Goal: Check status: Check status

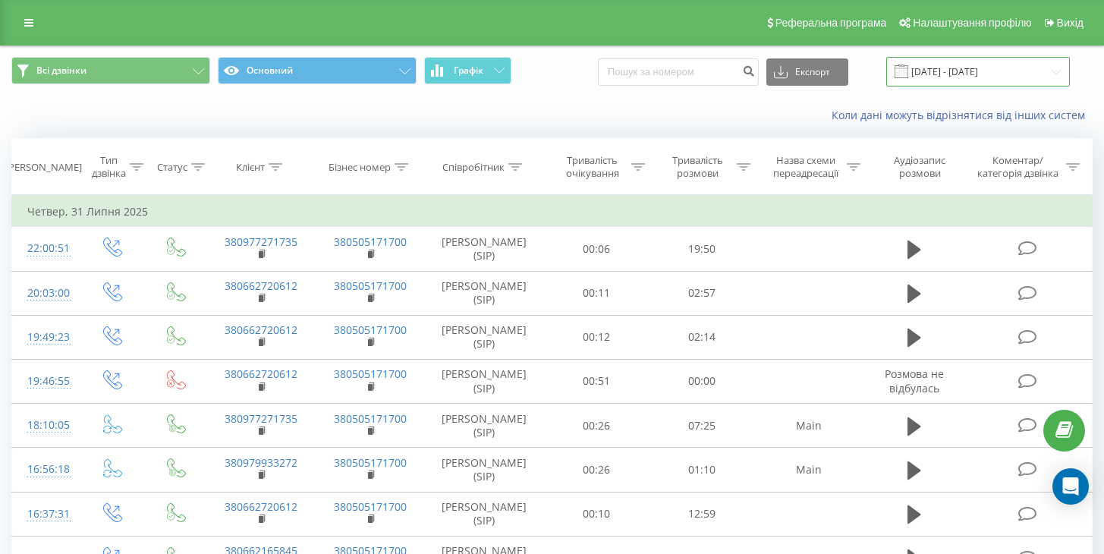
click at [965, 71] on input "01.03.2025 - 31.07.2025" at bounding box center [978, 72] width 184 height 30
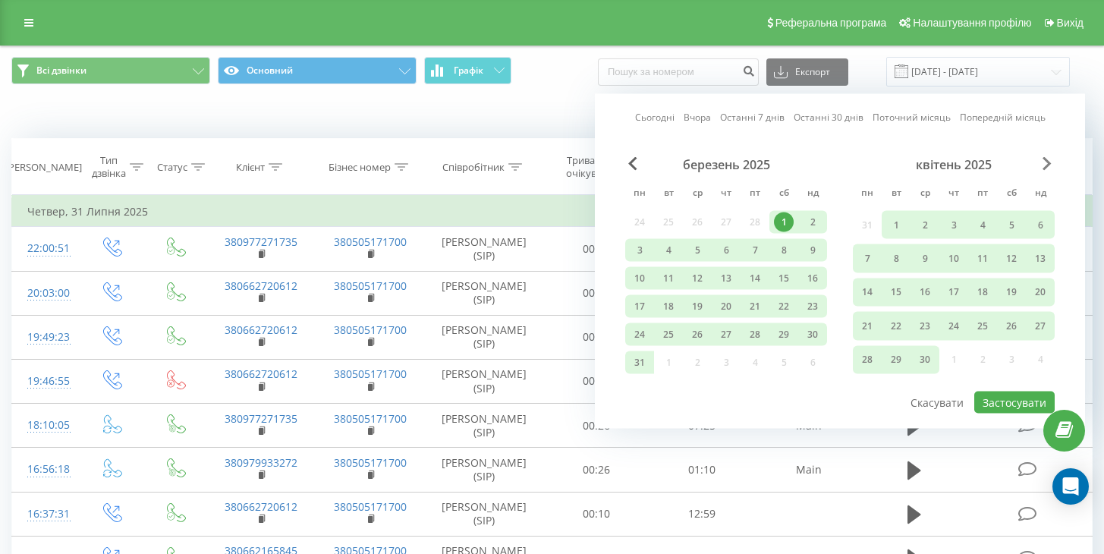
click at [1047, 162] on span "Next Month" at bounding box center [1047, 164] width 9 height 14
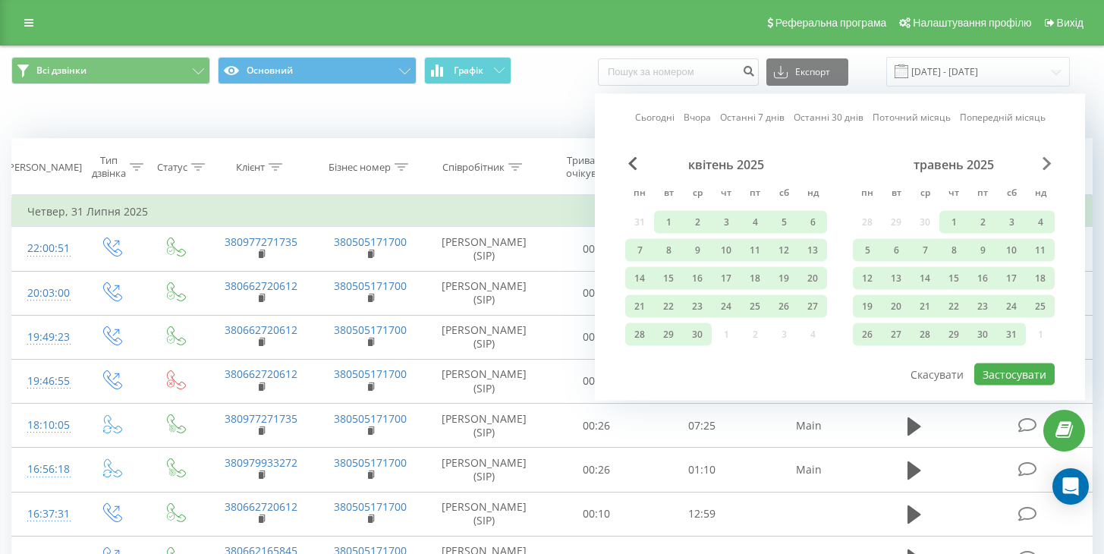
click at [1047, 162] on span "Next Month" at bounding box center [1047, 164] width 9 height 14
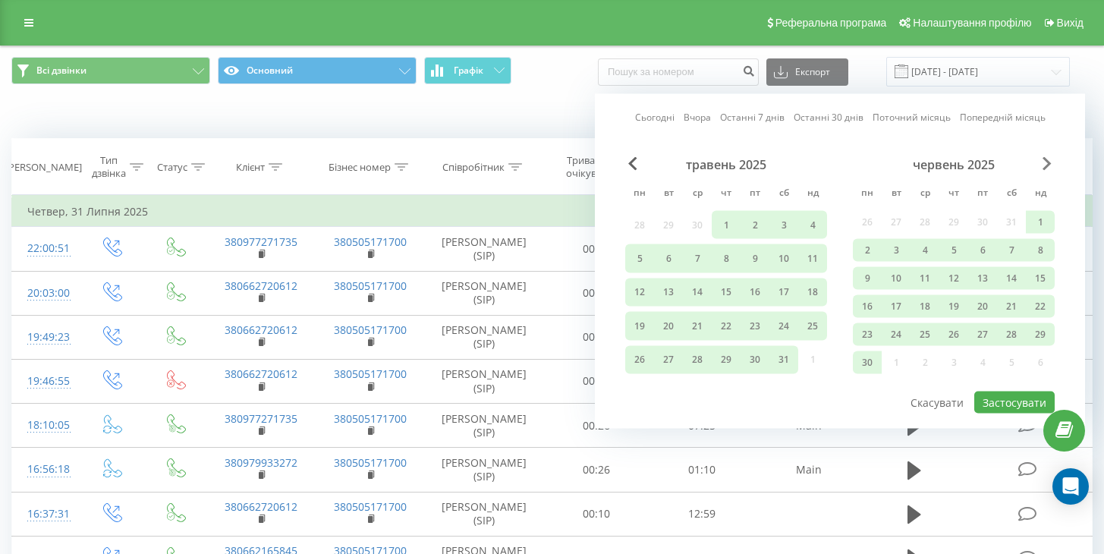
click at [1047, 162] on span "Next Month" at bounding box center [1047, 164] width 9 height 14
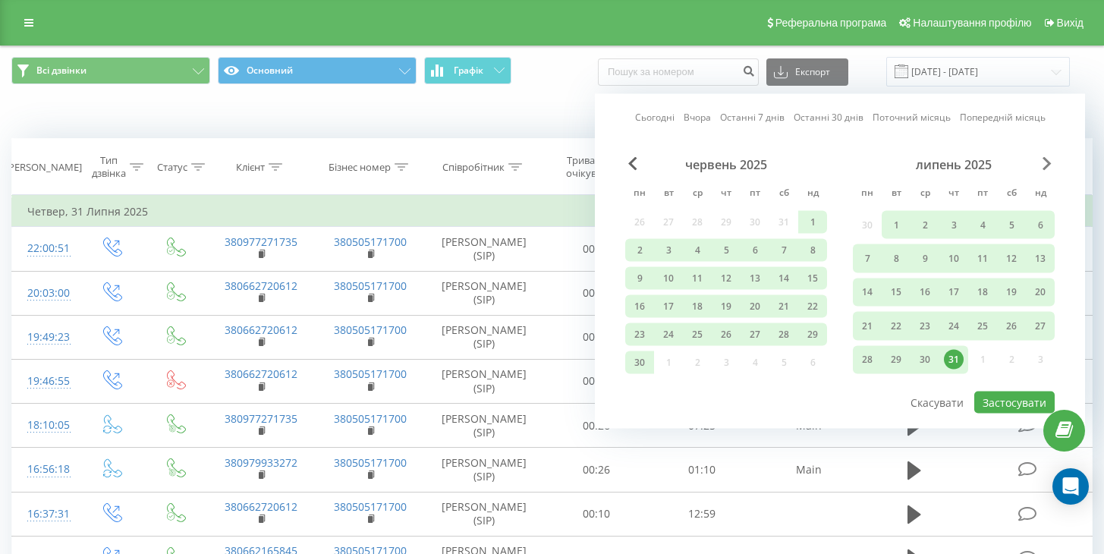
click at [1047, 162] on span "Next Month" at bounding box center [1047, 164] width 9 height 14
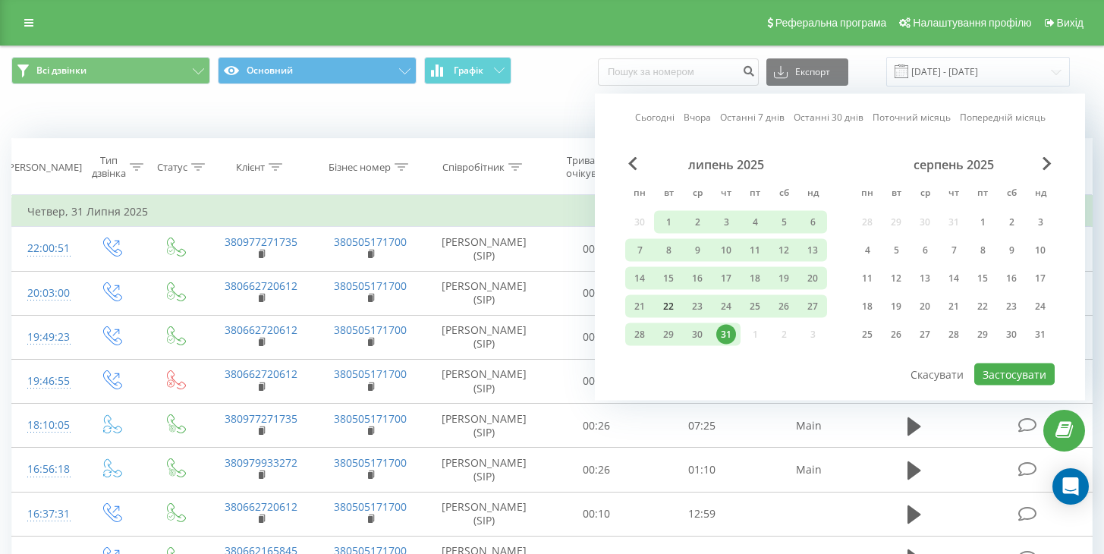
click at [666, 309] on div "22" at bounding box center [669, 307] width 20 height 20
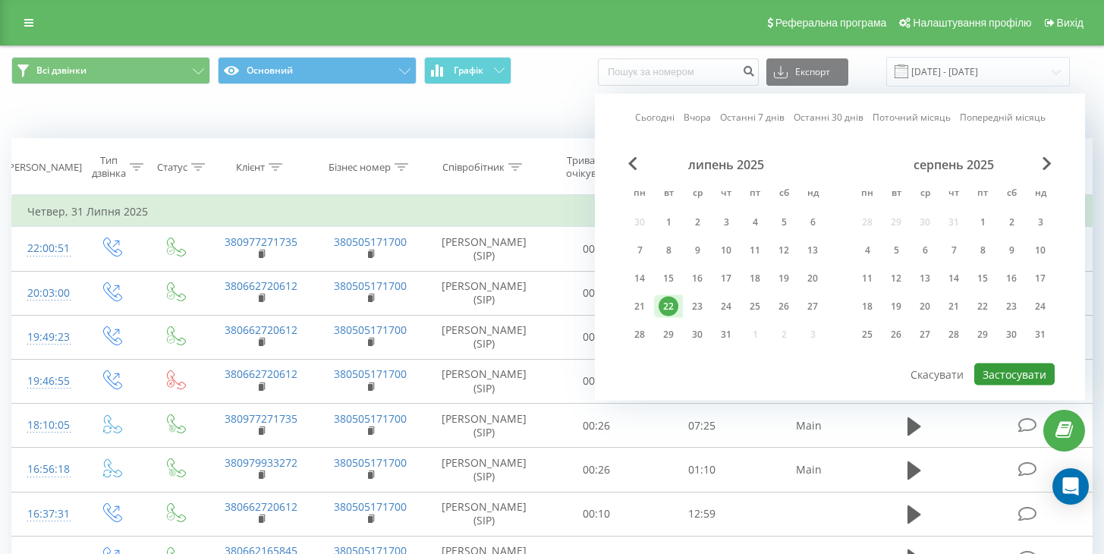
click at [1020, 375] on button "Застосувати" at bounding box center [1014, 374] width 80 height 22
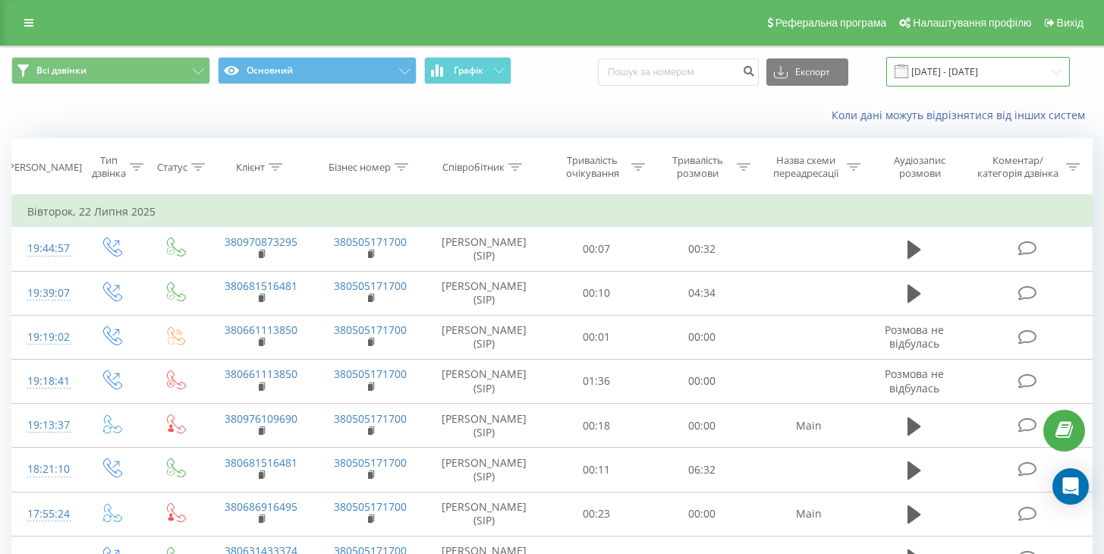
click at [957, 75] on input "22.07.2025 - 22.07.2025" at bounding box center [978, 72] width 184 height 30
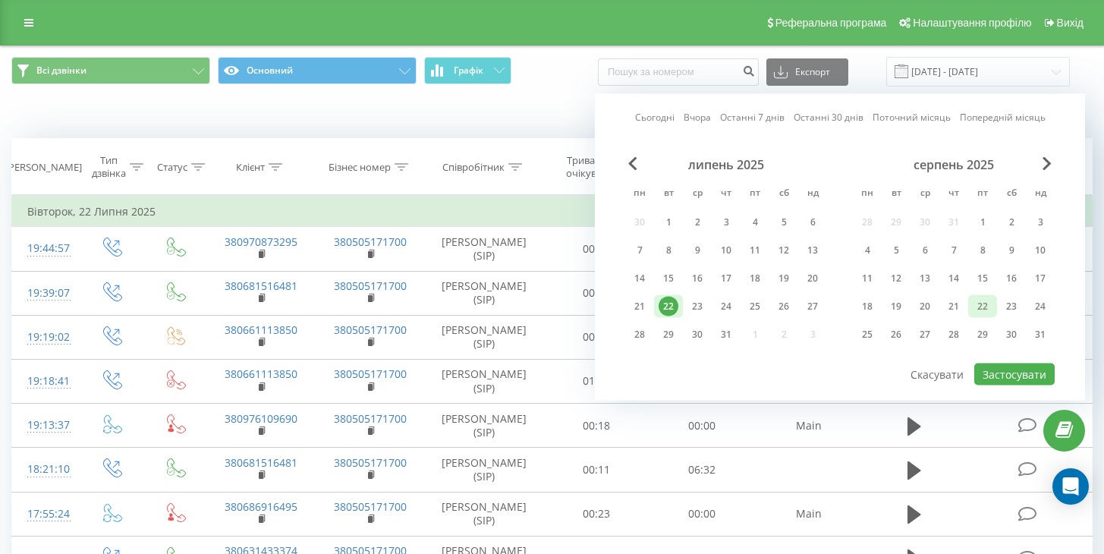
click at [977, 310] on div "22" at bounding box center [983, 307] width 20 height 20
click at [1002, 382] on button "Застосувати" at bounding box center [1014, 374] width 80 height 22
type input "[DATE] - [DATE]"
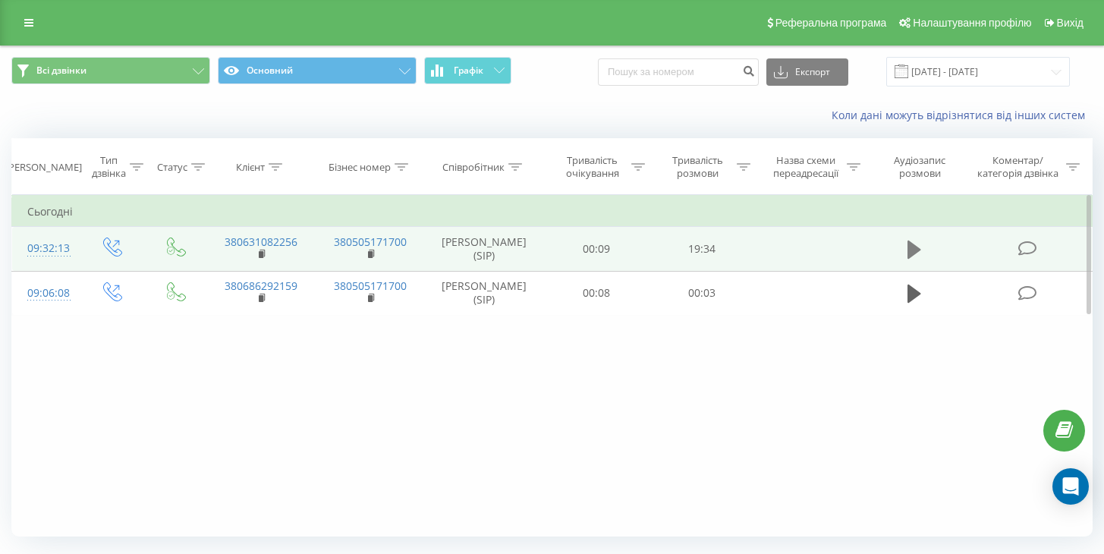
click at [910, 249] on icon at bounding box center [915, 250] width 14 height 18
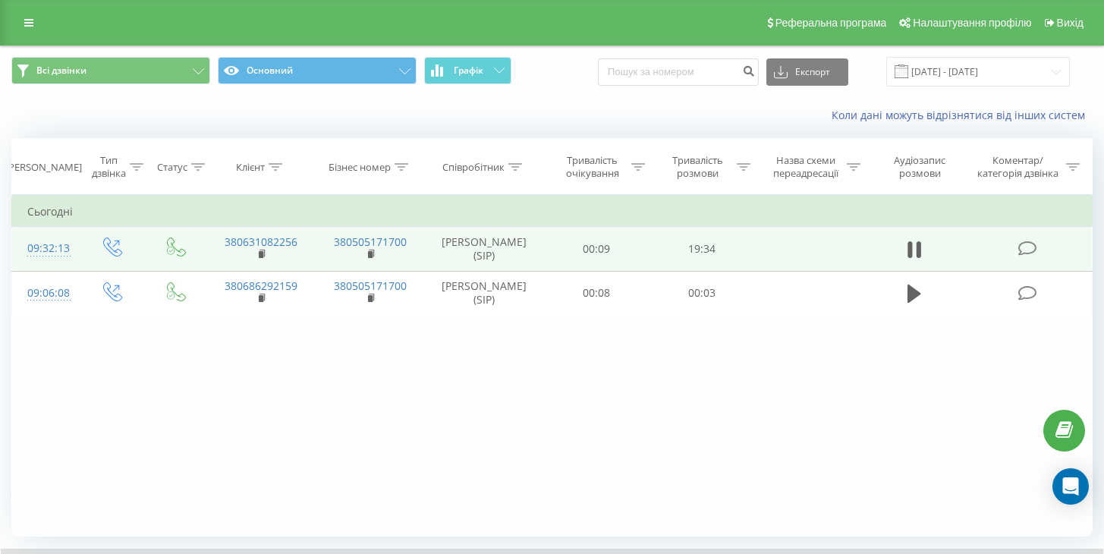
scroll to position [98, 0]
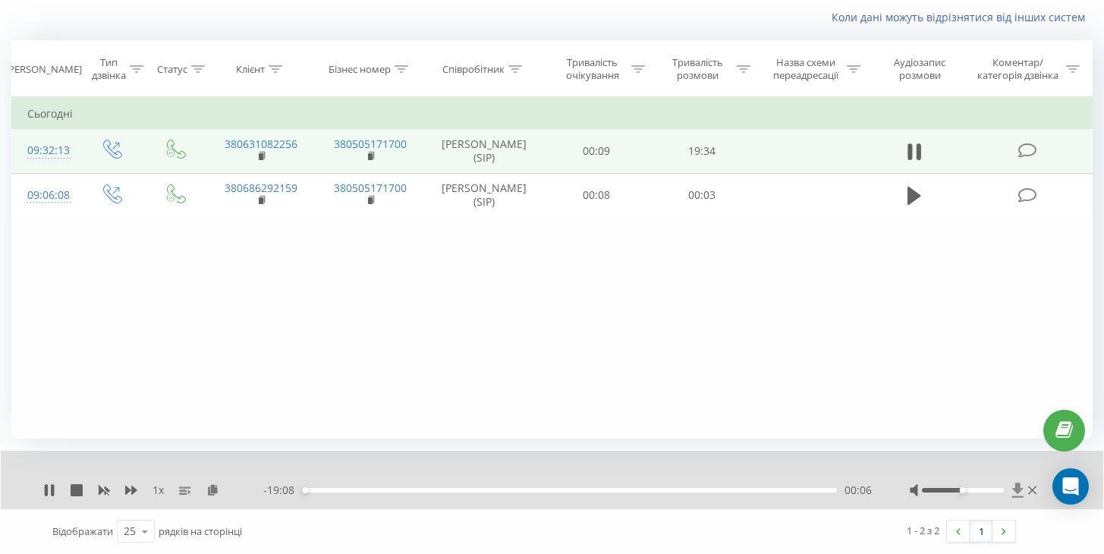
click at [1016, 491] on icon at bounding box center [1017, 490] width 11 height 14
click at [1018, 490] on icon at bounding box center [1017, 490] width 11 height 14
click at [678, 490] on div "02:20" at bounding box center [569, 490] width 535 height 5
click at [648, 489] on div "12:27" at bounding box center [569, 490] width 535 height 5
click at [638, 492] on div "13:41" at bounding box center [569, 490] width 535 height 5
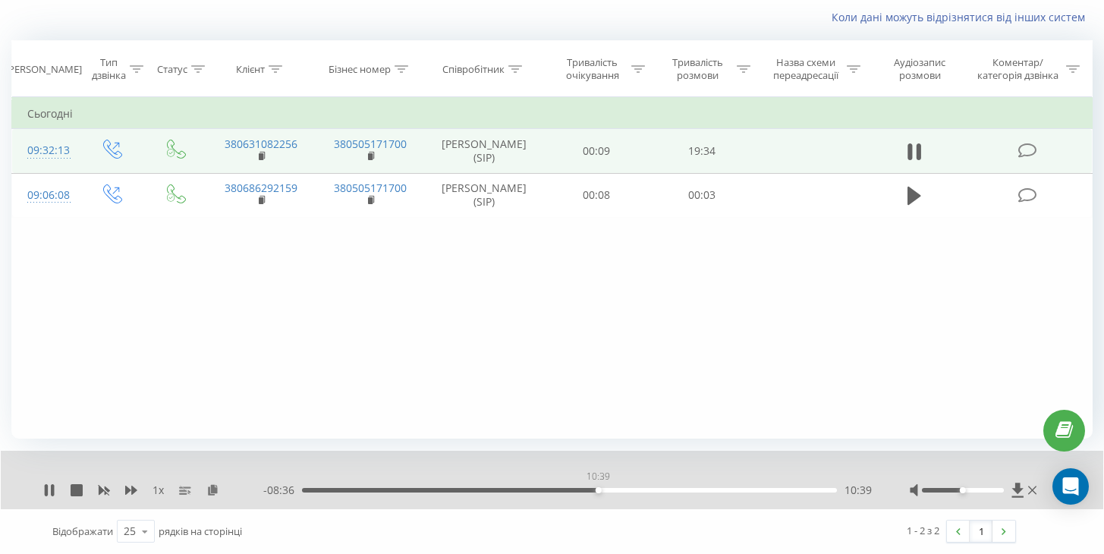
click at [598, 490] on div "10:39" at bounding box center [569, 490] width 535 height 5
click at [630, 491] on div "11:48" at bounding box center [569, 490] width 535 height 5
click at [650, 489] on div "12:05" at bounding box center [569, 490] width 535 height 5
click at [661, 488] on div "12:32" at bounding box center [569, 490] width 535 height 5
click at [48, 492] on icon at bounding box center [49, 490] width 12 height 12
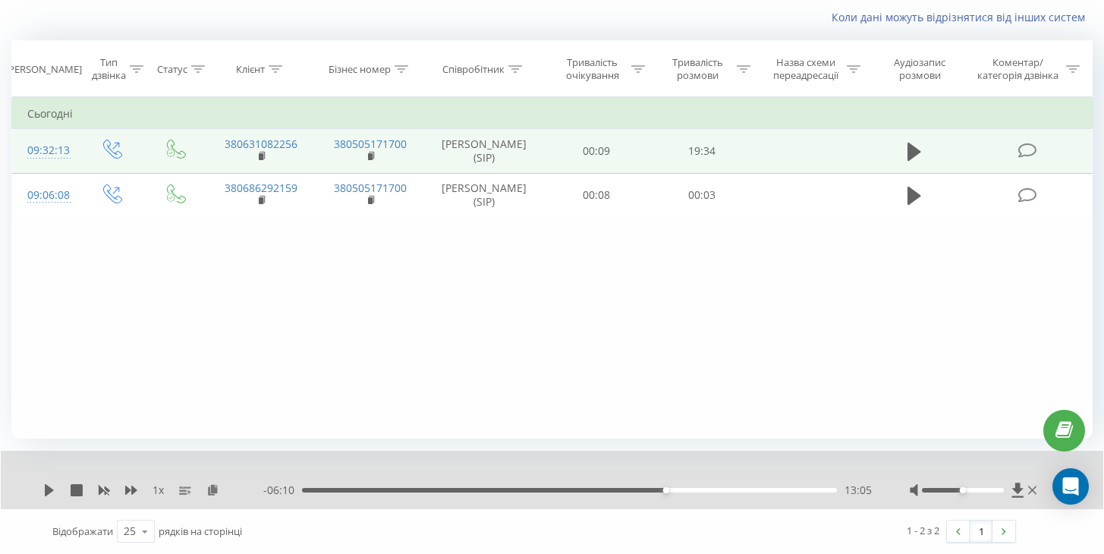
click at [382, 492] on div "13:05" at bounding box center [569, 490] width 535 height 5
click at [47, 489] on icon at bounding box center [49, 490] width 9 height 12
click at [407, 492] on div "03:47" at bounding box center [569, 491] width 535 height 5
click at [907, 152] on button at bounding box center [914, 153] width 23 height 23
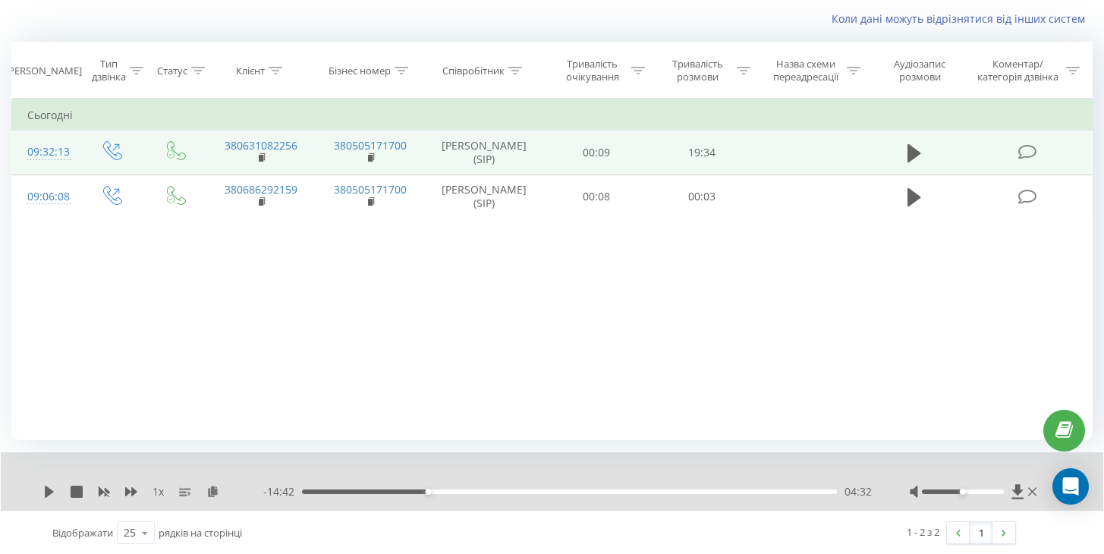
drag, startPoint x: 637, startPoint y: 490, endPoint x: 624, endPoint y: 491, distance: 13.7
click at [637, 490] on div "04:32" at bounding box center [569, 491] width 535 height 5
click at [49, 490] on icon at bounding box center [49, 492] width 9 height 12
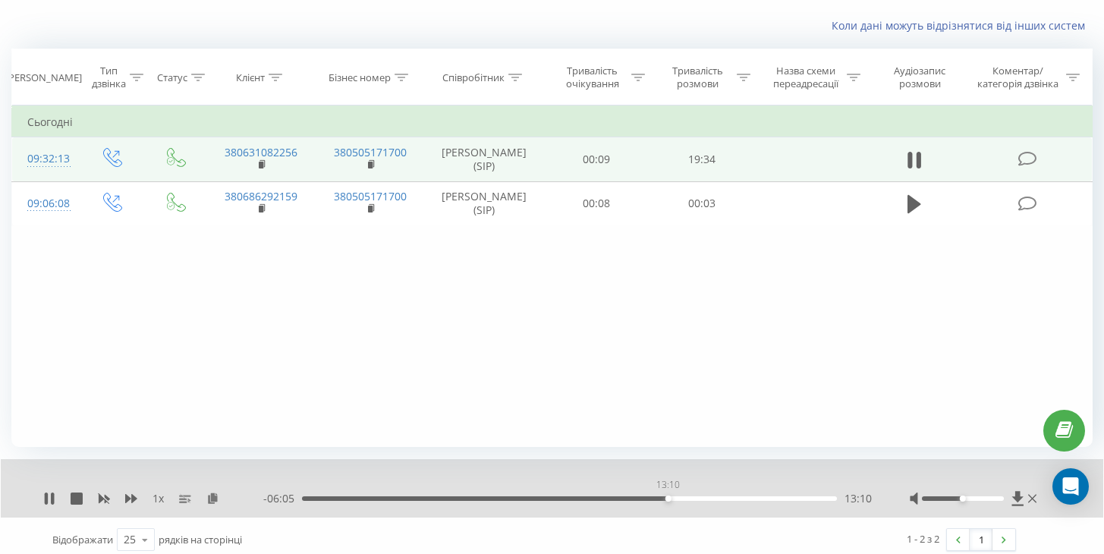
click at [668, 499] on div "13:10" at bounding box center [569, 498] width 535 height 5
click at [655, 497] on div "13:13" at bounding box center [569, 498] width 535 height 5
click at [49, 497] on icon at bounding box center [49, 498] width 12 height 12
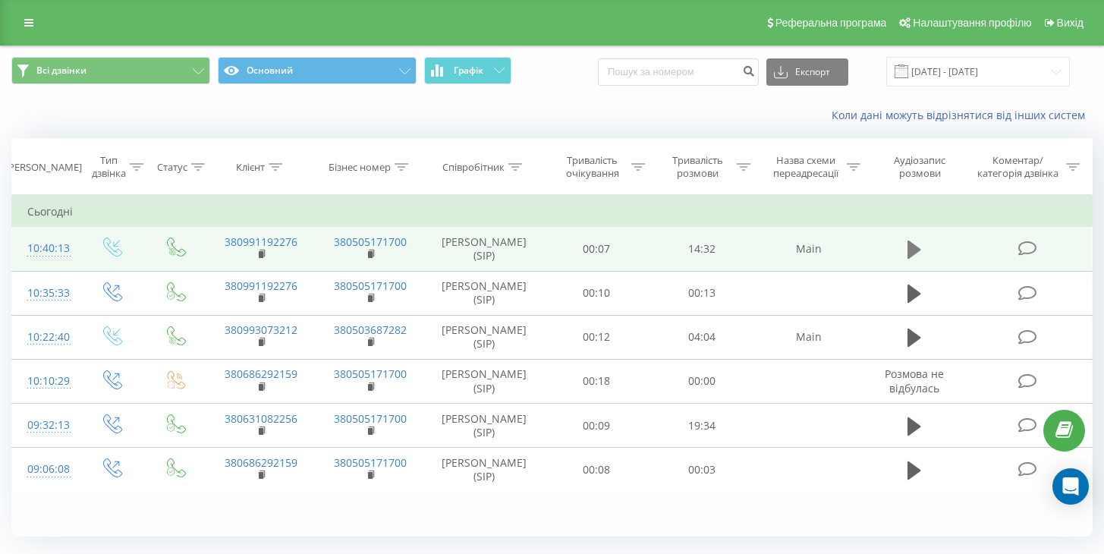
click at [911, 248] on icon at bounding box center [915, 250] width 14 height 18
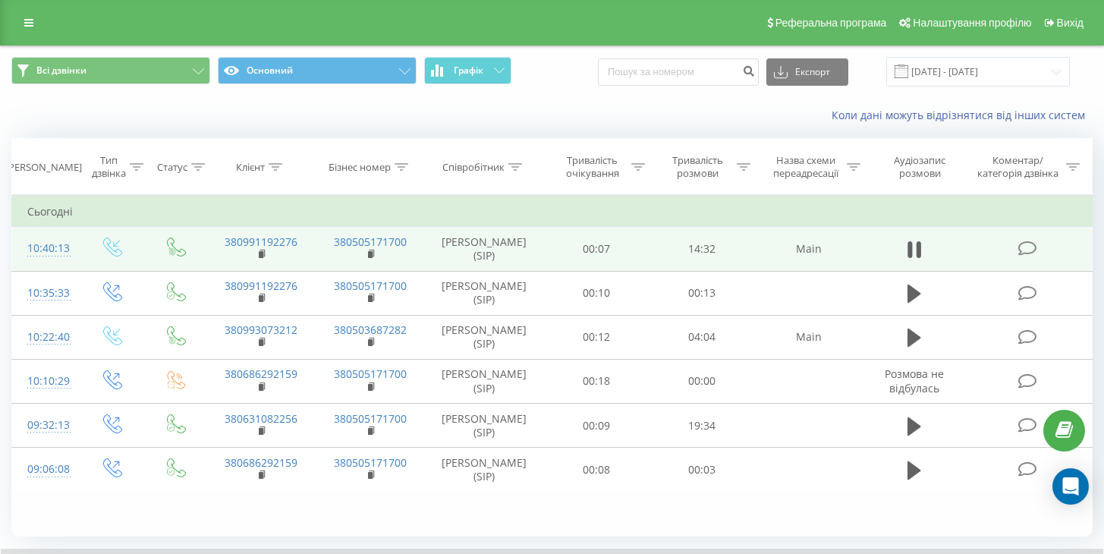
scroll to position [98, 0]
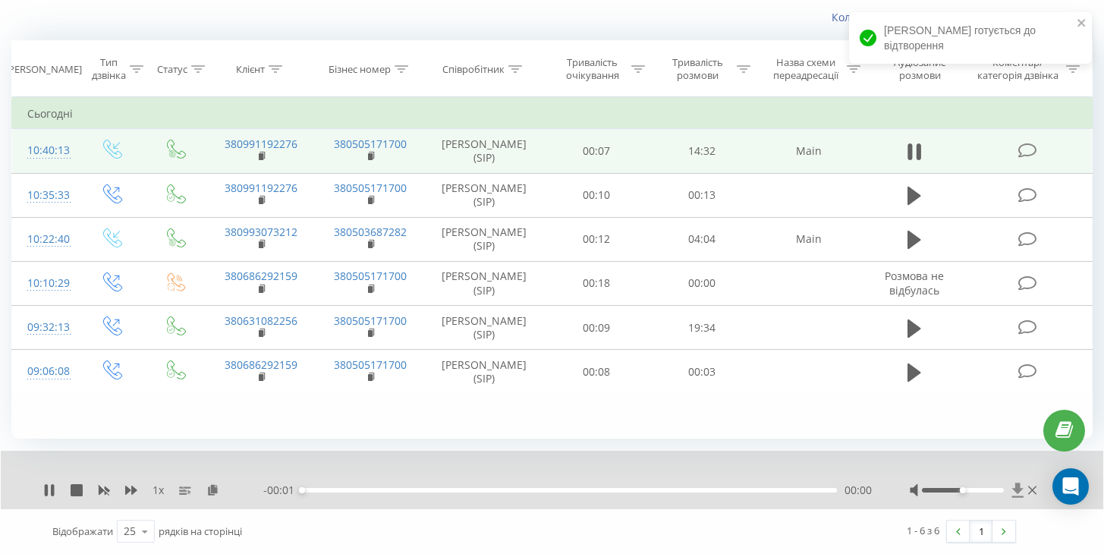
click at [1015, 484] on icon at bounding box center [1018, 490] width 13 height 15
click at [1018, 489] on icon at bounding box center [1017, 490] width 11 height 14
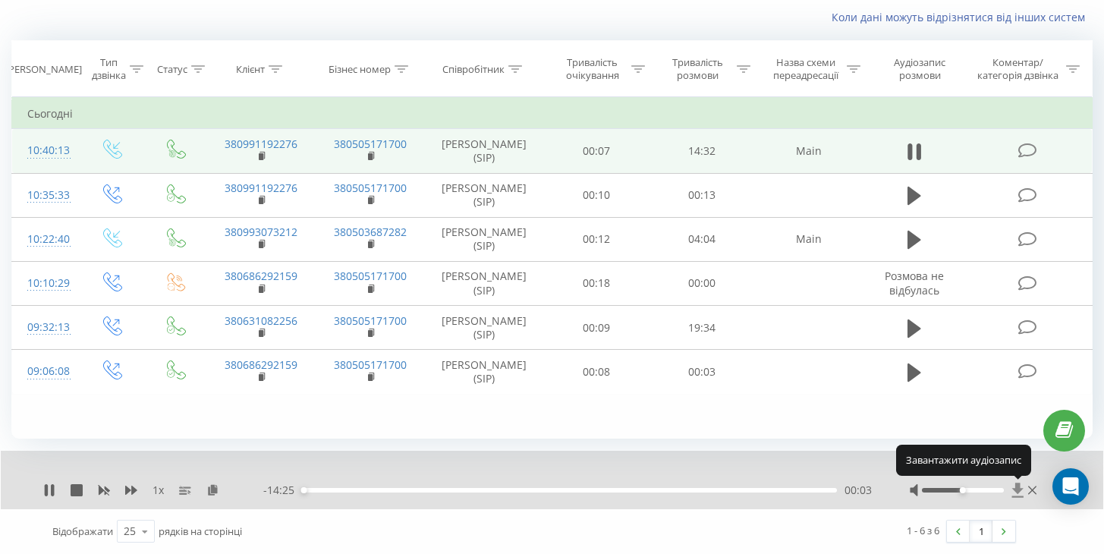
click at [1020, 492] on icon at bounding box center [1018, 490] width 13 height 15
click at [1013, 488] on icon at bounding box center [1017, 490] width 11 height 14
click at [1019, 487] on icon at bounding box center [1017, 490] width 11 height 14
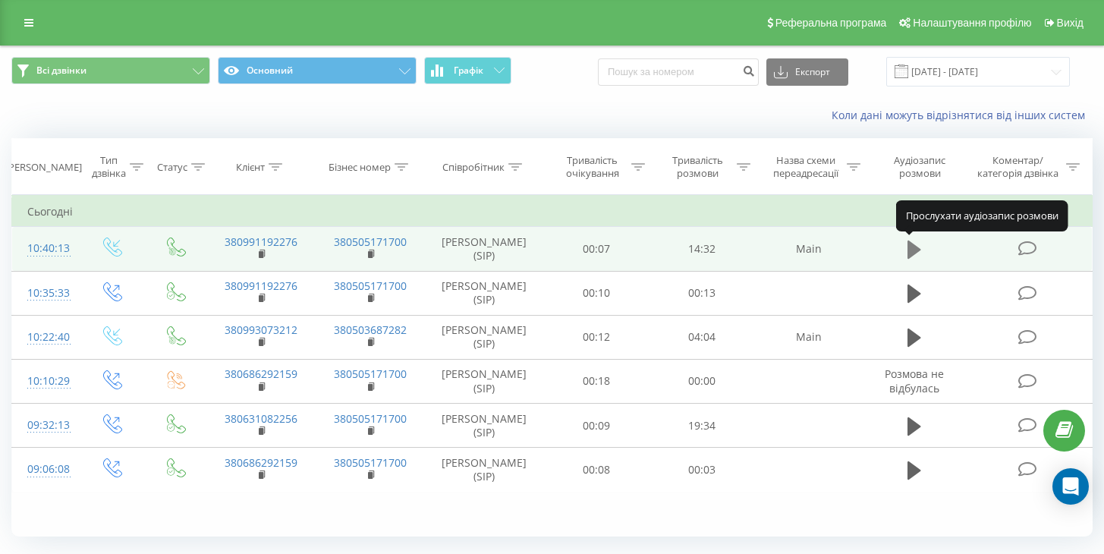
click at [914, 250] on icon at bounding box center [915, 250] width 14 height 18
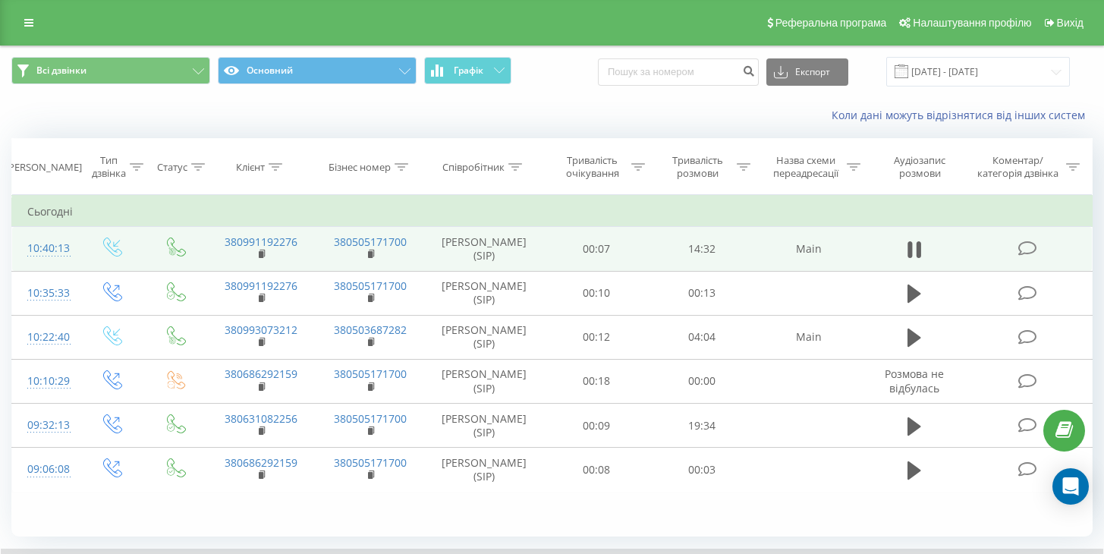
scroll to position [98, 0]
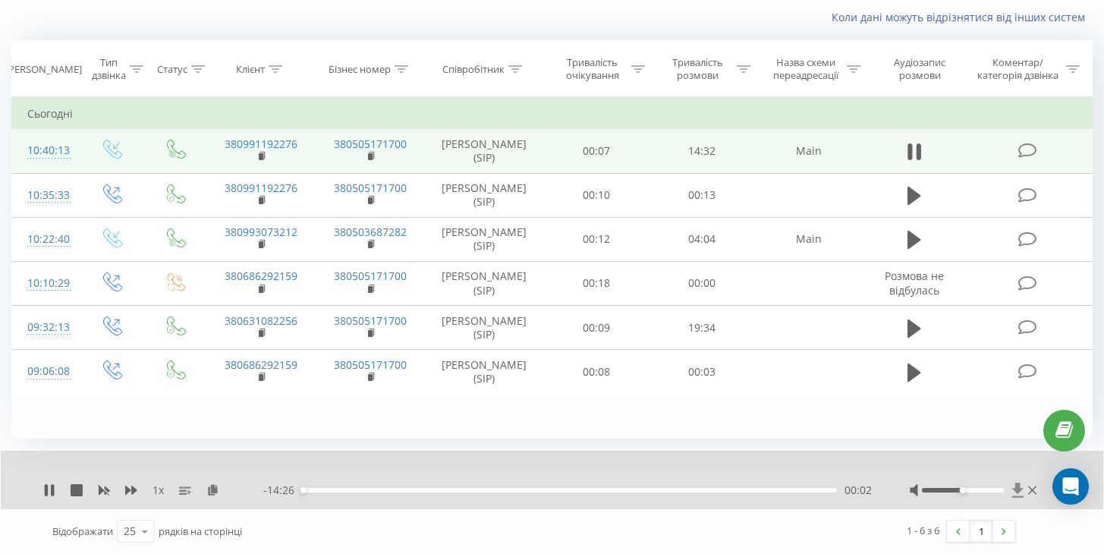
click at [1018, 490] on icon at bounding box center [1017, 490] width 11 height 14
click at [1018, 488] on icon at bounding box center [1017, 490] width 11 height 14
click at [46, 489] on icon at bounding box center [46, 490] width 3 height 12
